Goal: Task Accomplishment & Management: Manage account settings

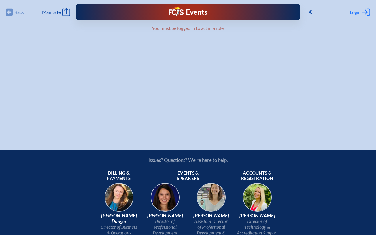
click at [360, 10] on span "Login" at bounding box center [354, 12] width 11 height 6
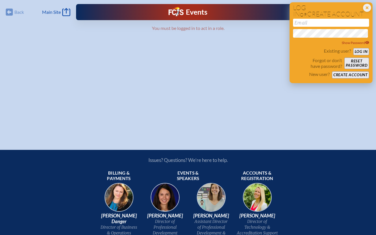
click at [320, 24] on input "email" at bounding box center [331, 23] width 76 height 8
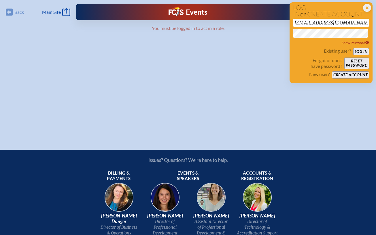
click at [361, 53] on button "Log in" at bounding box center [361, 51] width 16 height 7
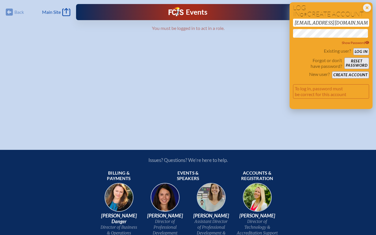
click at [363, 55] on button "Log in" at bounding box center [361, 51] width 16 height 7
click at [358, 54] on button "Log in" at bounding box center [361, 51] width 16 height 7
click at [362, 51] on button "Log in" at bounding box center [361, 51] width 16 height 7
click at [337, 24] on input "marjoriehvicente@gmail.com" at bounding box center [331, 23] width 76 height 8
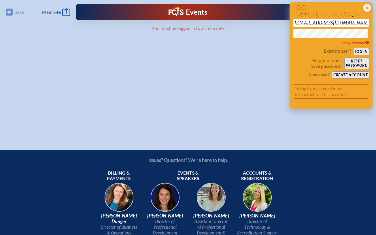
click at [337, 24] on input "marjoriehvicente@gmail.com" at bounding box center [331, 23] width 76 height 8
type input "[EMAIL_ADDRESS][DOMAIN_NAME]"
click at [361, 54] on button "Log in" at bounding box center [361, 51] width 16 height 7
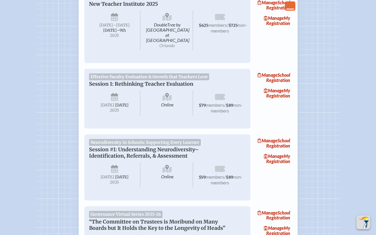
scroll to position [109, 0]
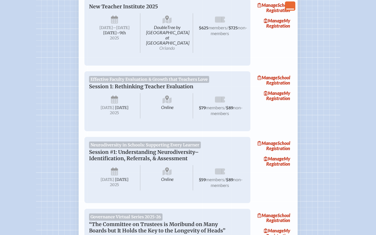
click at [290, 9] on icon "Close Console" at bounding box center [290, 6] width 8 height 8
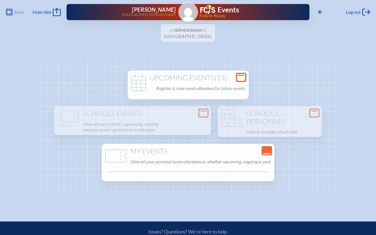
scroll to position [0, 0]
click at [184, 86] on p "Register & view event attendees for future events" at bounding box center [200, 88] width 89 height 8
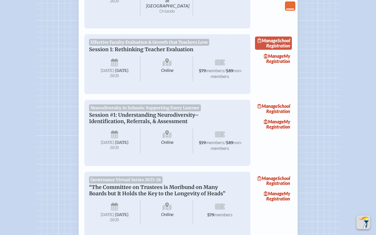
scroll to position [145, 0]
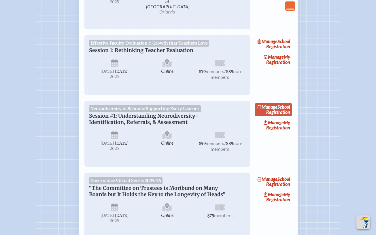
click at [277, 111] on link "Manage School Registration" at bounding box center [273, 109] width 37 height 13
